Goal: Communication & Community: Answer question/provide support

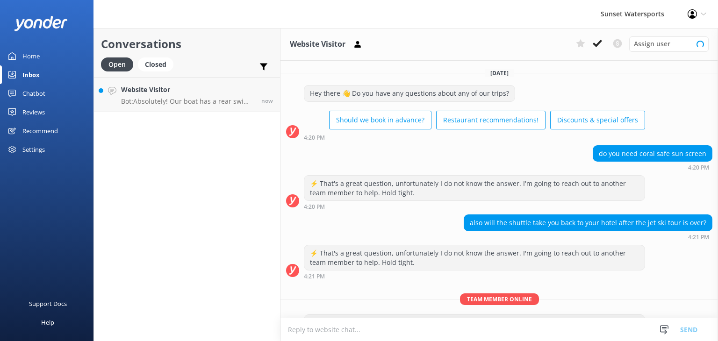
scroll to position [55, 0]
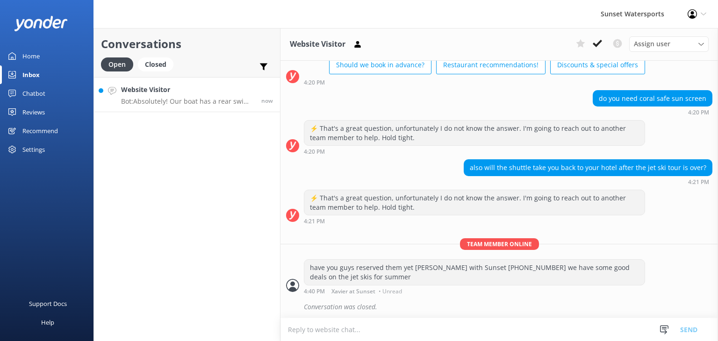
click at [169, 101] on p "Bot: Absolutely! Our boat has a rear swim platform with a large ladder for smoo…" at bounding box center [187, 101] width 133 height 8
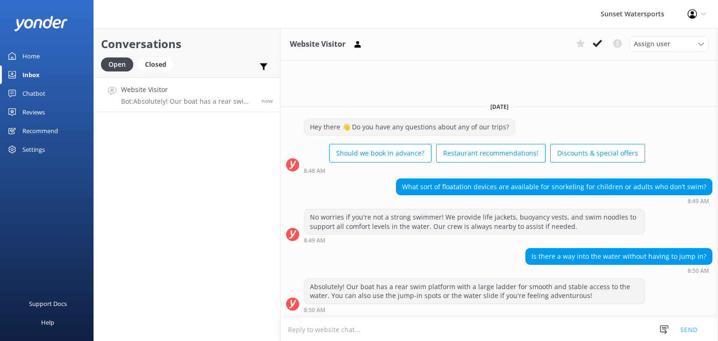
click at [356, 335] on textarea at bounding box center [498, 329] width 437 height 23
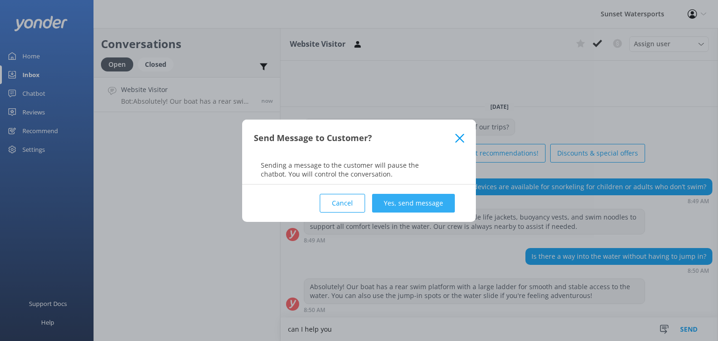
type textarea "can I help you"
click at [426, 197] on button "Yes, send message" at bounding box center [413, 203] width 83 height 19
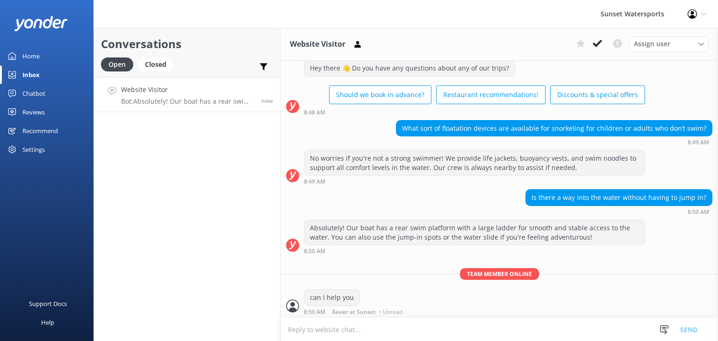
scroll to position [26, 0]
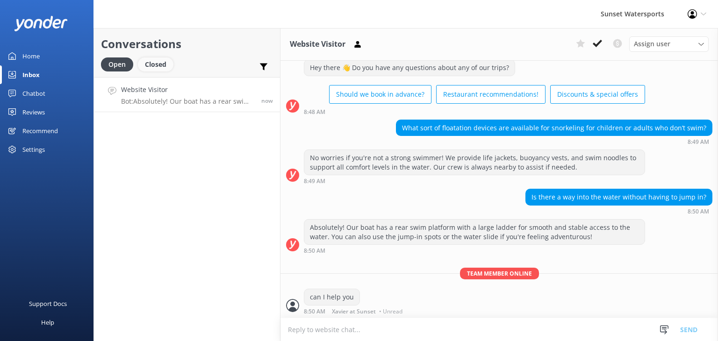
click at [153, 69] on div "Closed" at bounding box center [156, 64] width 36 height 14
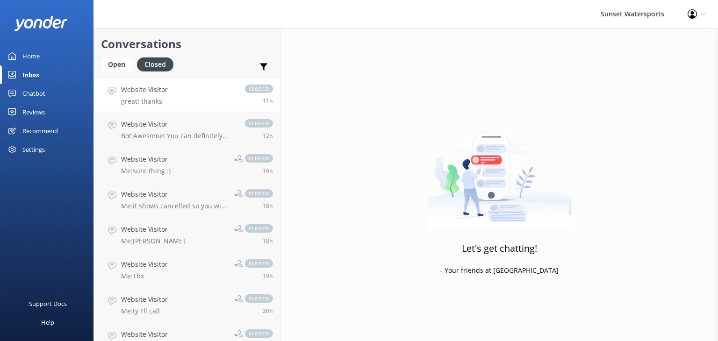
click at [215, 100] on link "Website Visitor great! thanks closed 11h" at bounding box center [187, 94] width 186 height 35
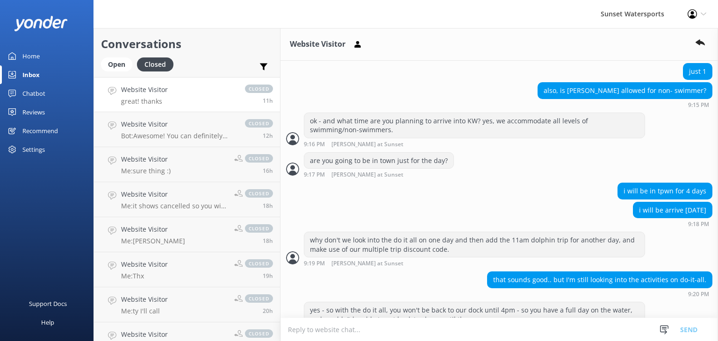
scroll to position [970, 0]
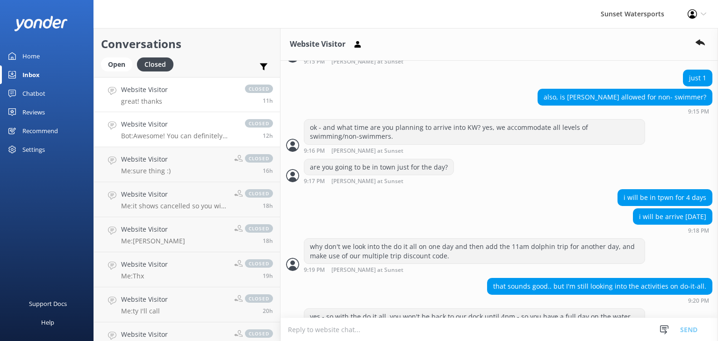
click at [197, 130] on div "Website Visitor Bot: Awesome! You can definitely parasail solo if the condition…" at bounding box center [178, 129] width 115 height 21
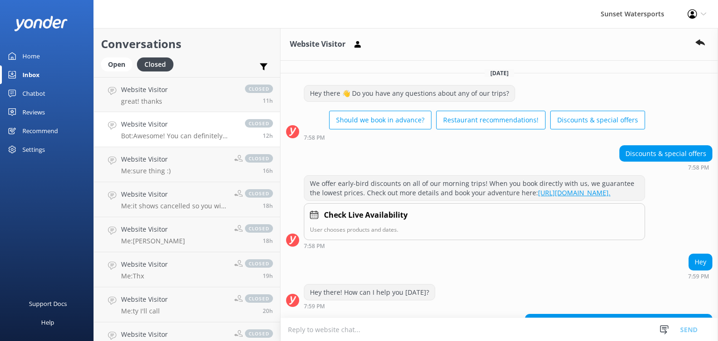
scroll to position [103, 0]
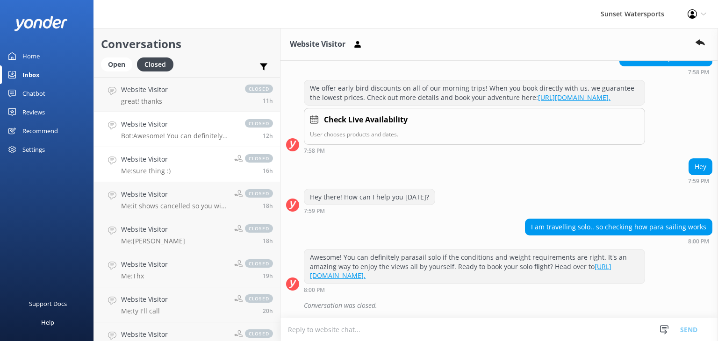
click at [195, 165] on link "Website Visitor Me: sure thing :) closed 16h" at bounding box center [187, 164] width 186 height 35
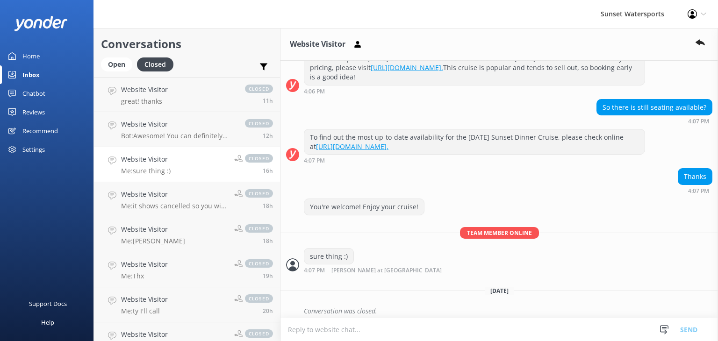
scroll to position [138, 0]
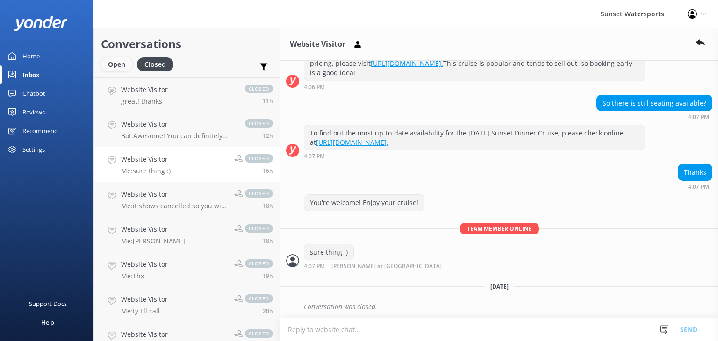
click at [111, 60] on div "Open" at bounding box center [116, 64] width 31 height 14
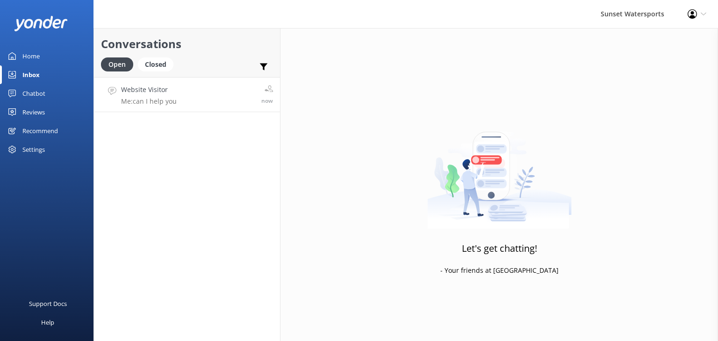
click at [186, 102] on link "Website Visitor Me: can I help you now" at bounding box center [187, 94] width 186 height 35
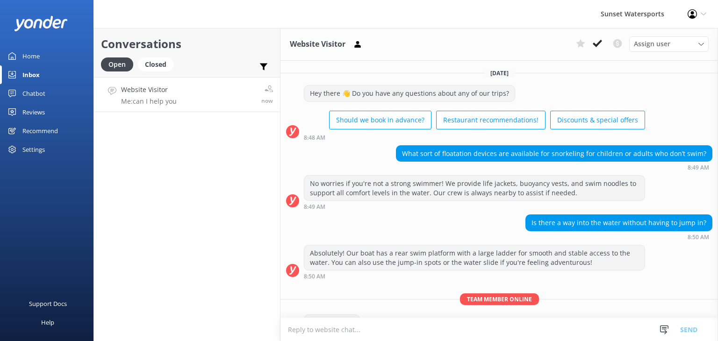
scroll to position [26, 0]
